Goal: Information Seeking & Learning: Check status

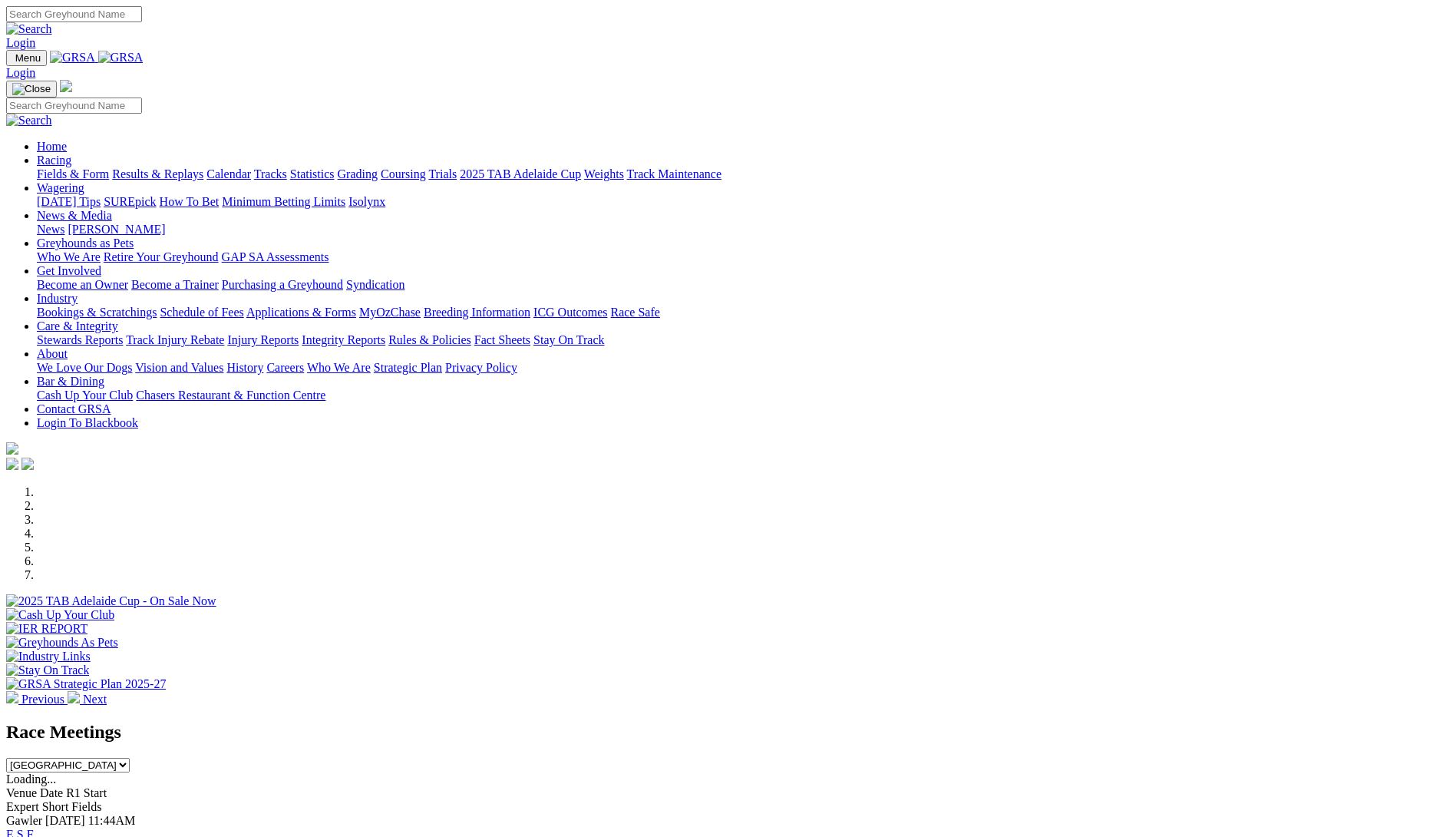
scroll to position [461, 0]
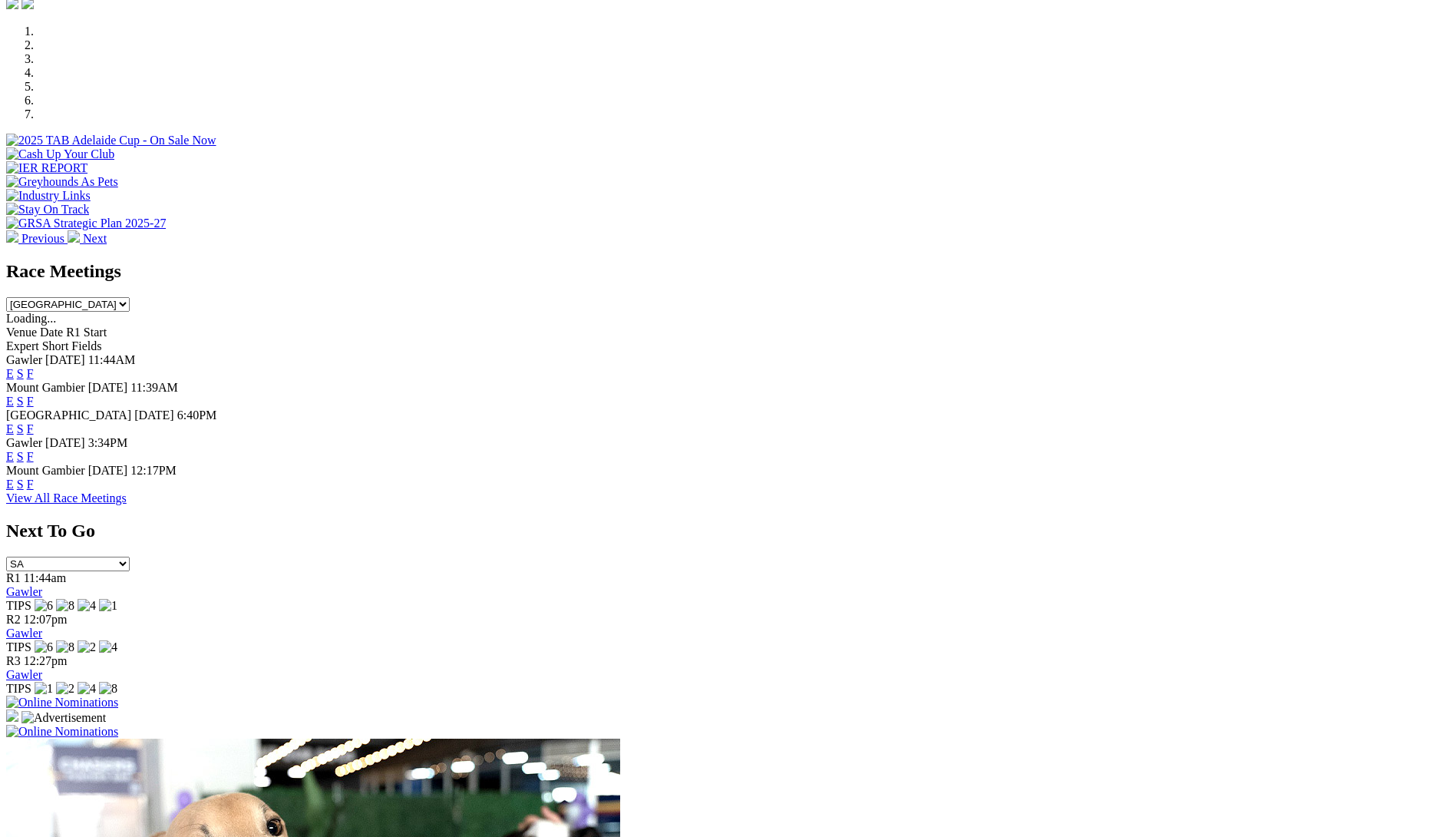
click at [34, 450] on link "F" at bounding box center [30, 456] width 7 height 13
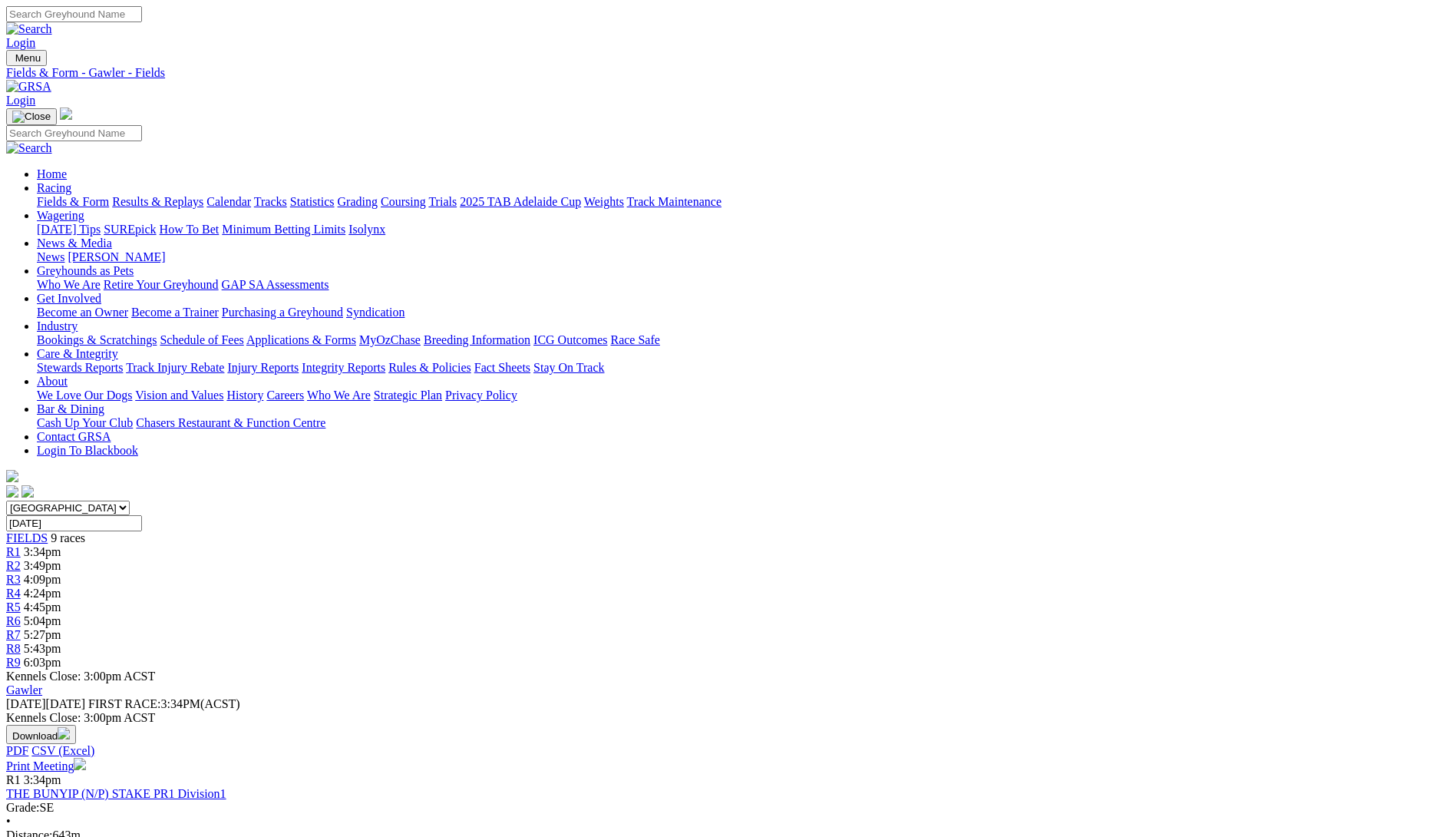
click at [203, 195] on link "Results & Replays" at bounding box center [157, 201] width 91 height 13
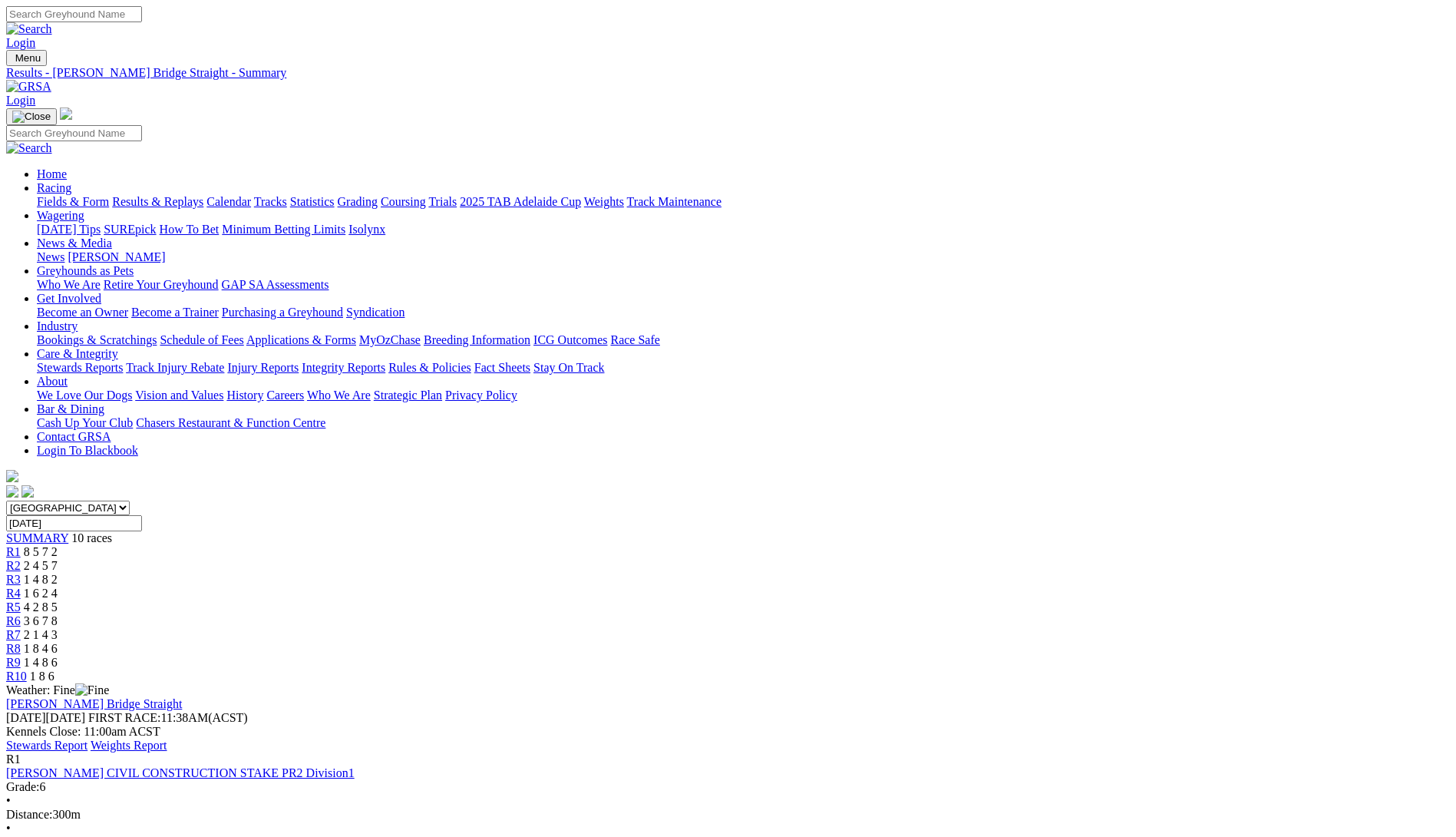
click at [87, 738] on link "Stewards Report" at bounding box center [47, 744] width 81 height 13
click at [203, 195] on link "Results & Replays" at bounding box center [157, 201] width 91 height 13
click at [87, 738] on link "Stewards Report" at bounding box center [47, 744] width 81 height 13
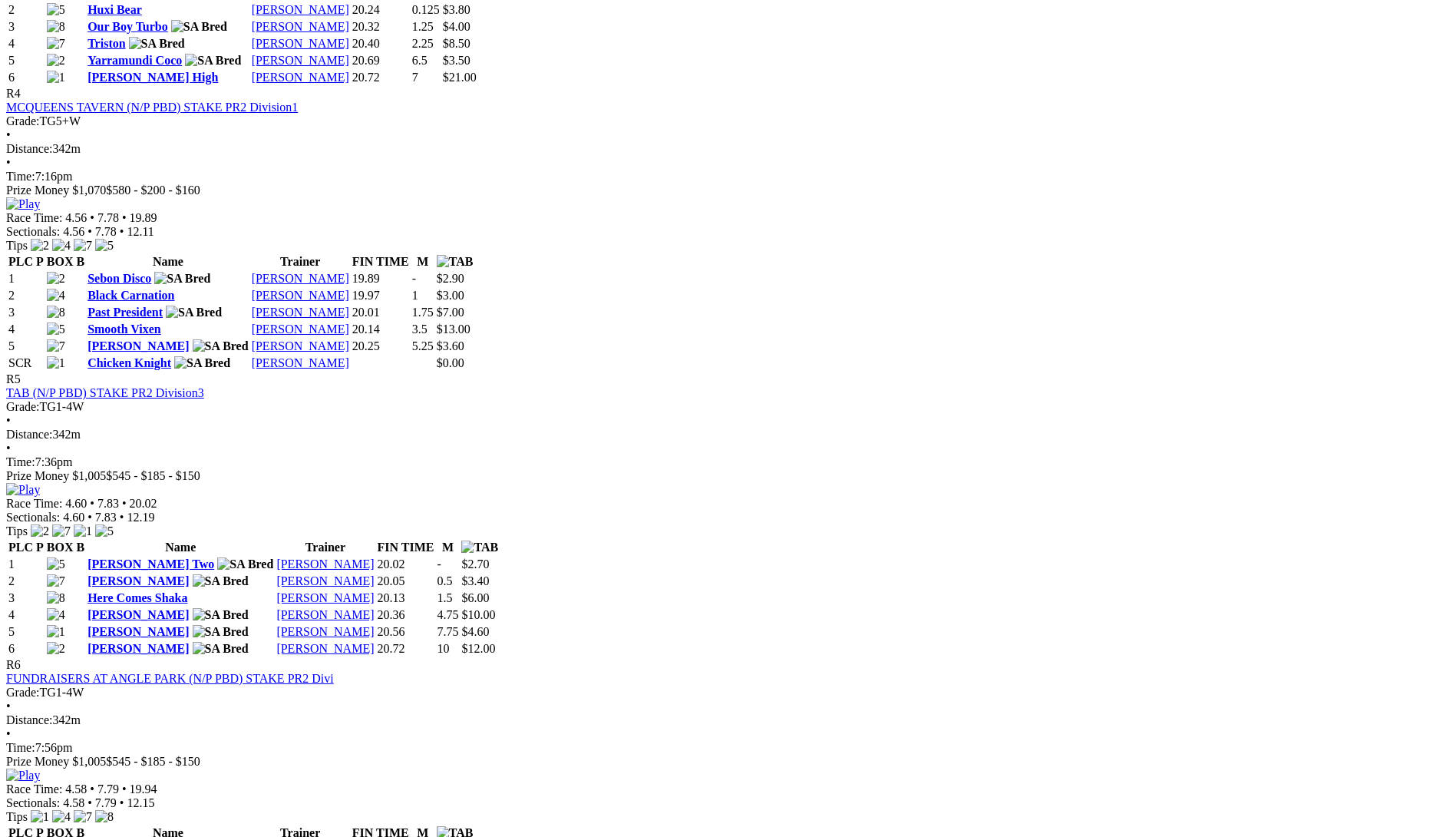
scroll to position [1535, 0]
